Goal: Information Seeking & Learning: Check status

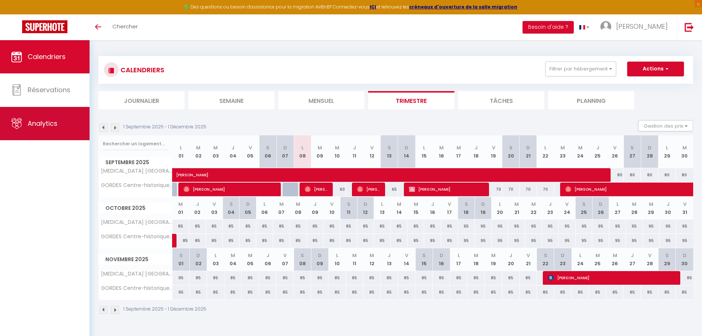
click at [57, 119] on span "Analytics" at bounding box center [43, 123] width 30 height 9
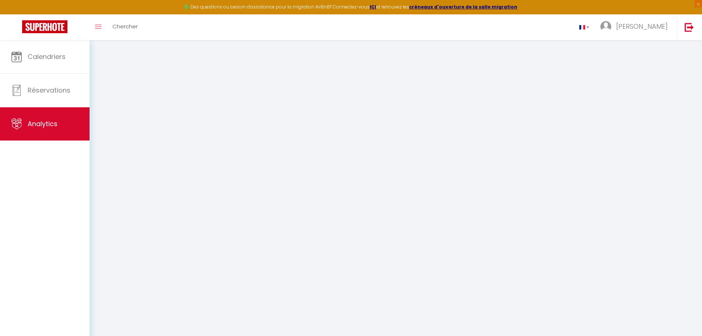
select select "2025"
select select "9"
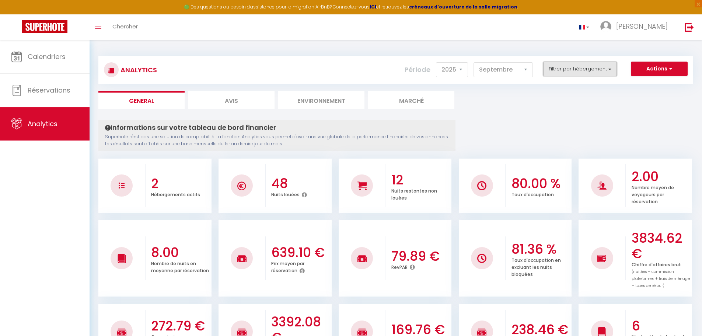
click at [586, 72] on button "Filtrer par hébergement" at bounding box center [580, 69] width 74 height 15
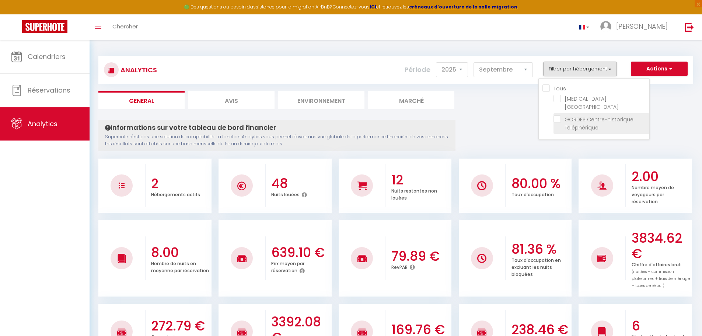
click at [556, 115] on Téléphérique "checkbox" at bounding box center [602, 118] width 96 height 7
checkbox Téléphérique "true"
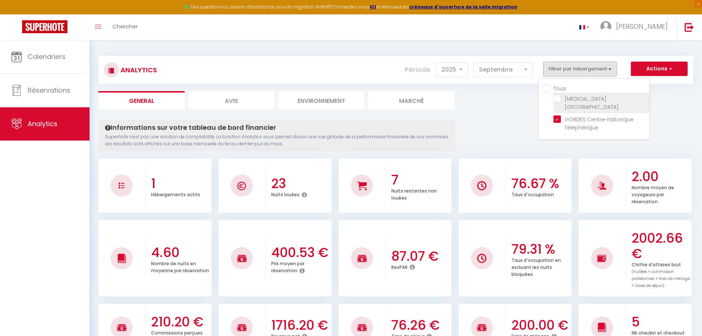
click at [556, 97] on Centre "checkbox" at bounding box center [602, 98] width 96 height 7
checkbox Centre "true"
checkbox input "true"
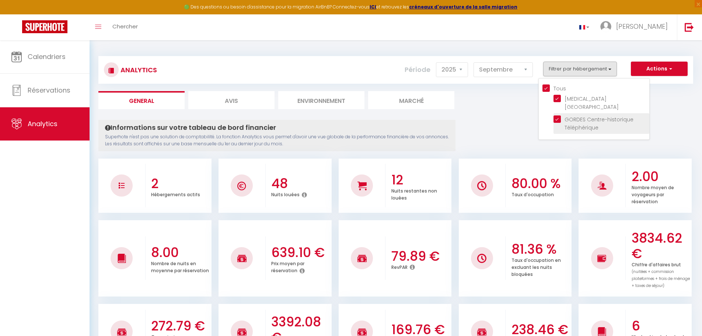
click at [558, 115] on Téléphérique "checkbox" at bounding box center [602, 118] width 96 height 7
checkbox Téléphérique "false"
checkbox input "false"
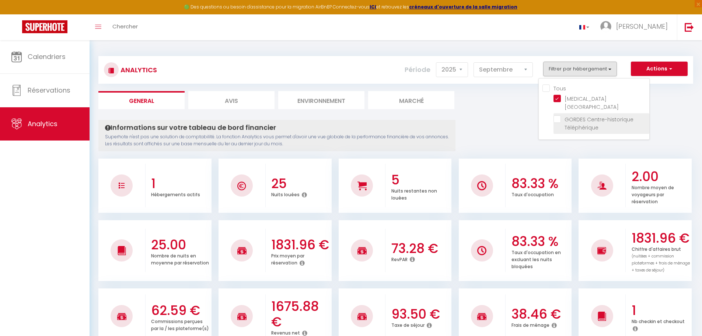
click at [559, 115] on Téléphérique "checkbox" at bounding box center [602, 118] width 96 height 7
checkbox Téléphérique "true"
checkbox input "true"
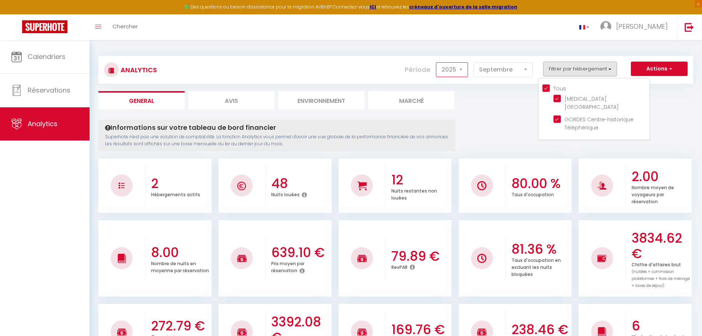
click at [461, 73] on select "2014 2015 2016 2017 2018 2019 2020 2021 2022 2023 2024 2025 2026 2027" at bounding box center [452, 69] width 32 height 15
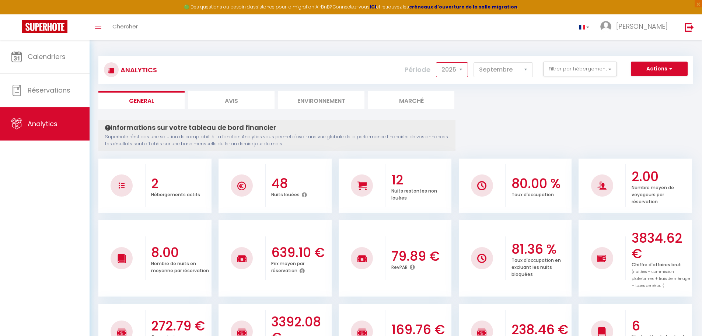
select select "2024"
click at [437, 62] on select "2014 2015 2016 2017 2018 2019 2020 2021 2022 2023 2024 2025 2026 2027" at bounding box center [452, 69] width 32 height 15
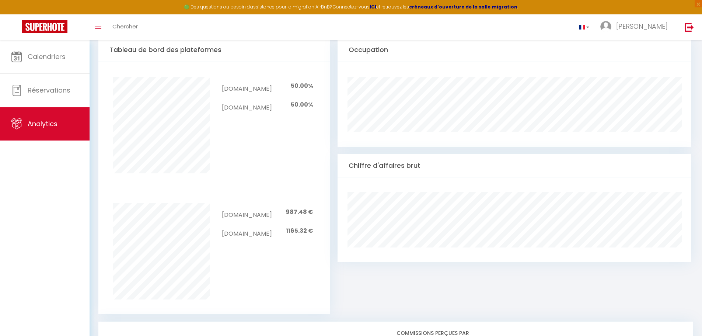
scroll to position [200, 0]
